Goal: Task Accomplishment & Management: Use online tool/utility

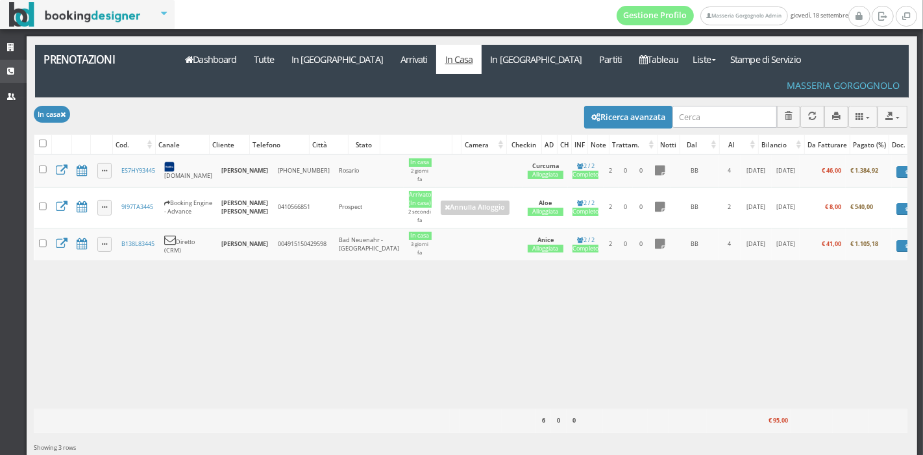
click at [10, 72] on icon at bounding box center [12, 72] width 10 height 8
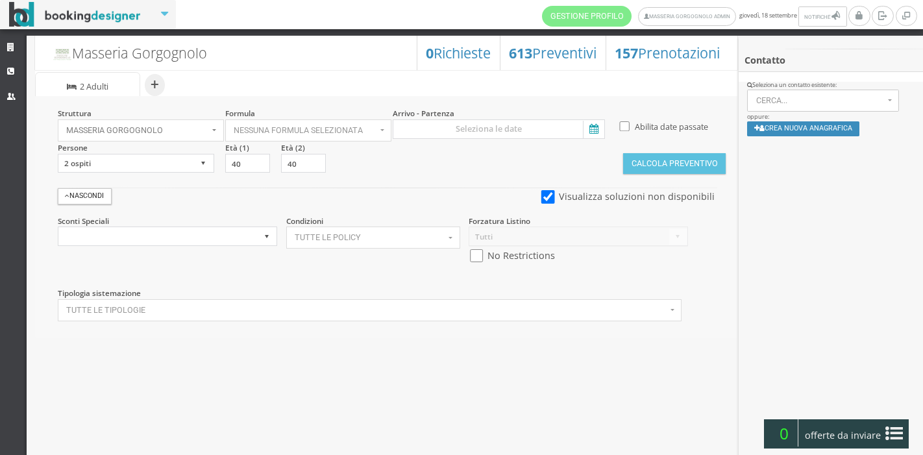
select select
click at [596, 131] on icon at bounding box center [592, 130] width 19 height 18
click at [596, 131] on input at bounding box center [499, 128] width 212 height 19
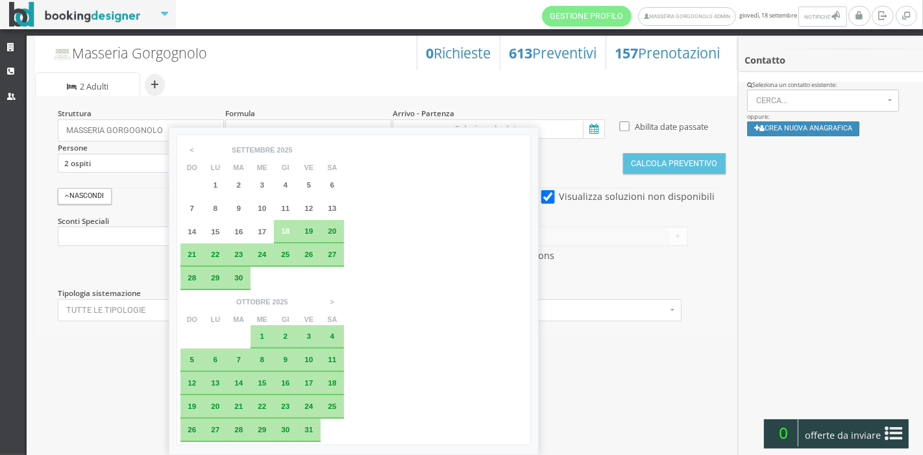
click at [215, 254] on span "22" at bounding box center [215, 254] width 8 height 8
click at [285, 254] on span "25" at bounding box center [285, 254] width 8 height 8
type input "[DATE] - [DATE]"
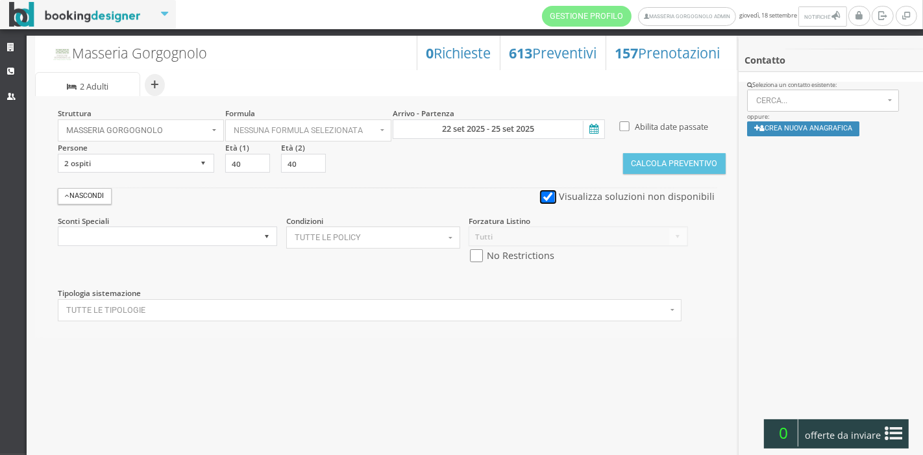
click at [556, 194] on input "checkbox" at bounding box center [548, 197] width 16 height 14
checkbox input "false"
click at [674, 163] on button "Calcola Preventivo" at bounding box center [674, 163] width 103 height 21
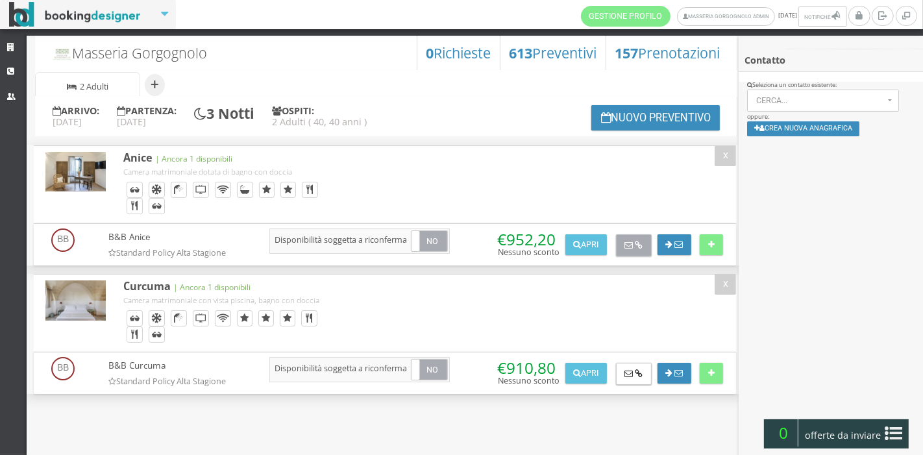
click at [636, 247] on icon at bounding box center [639, 245] width 8 height 8
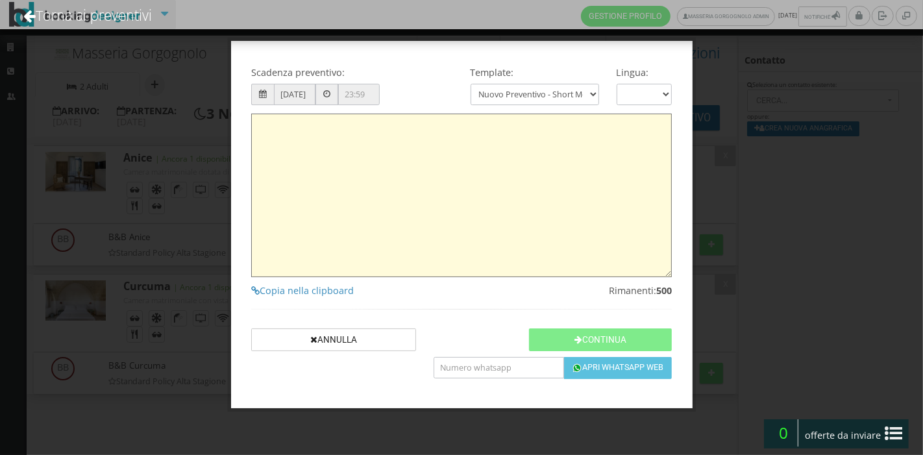
type textarea "Gentile Cliente, grazie per averci contattato! Come da Sua cortese richiesta, L…"
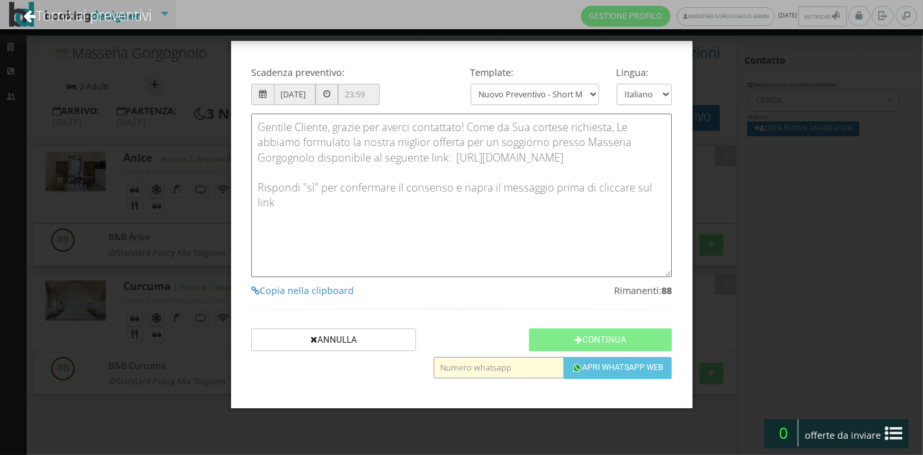
click at [469, 362] on input "text" at bounding box center [499, 367] width 130 height 21
type input "3487885287"
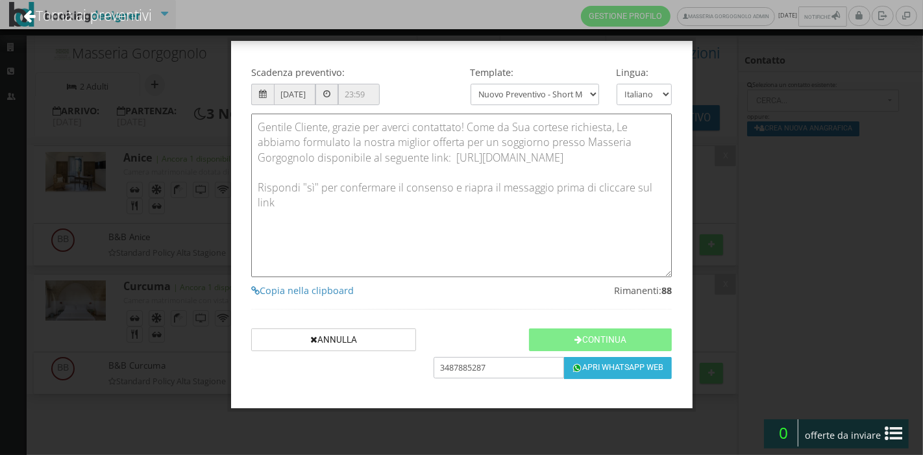
click at [622, 366] on button "Apri Whatsapp Web" at bounding box center [618, 368] width 108 height 22
